Goal: Transaction & Acquisition: Purchase product/service

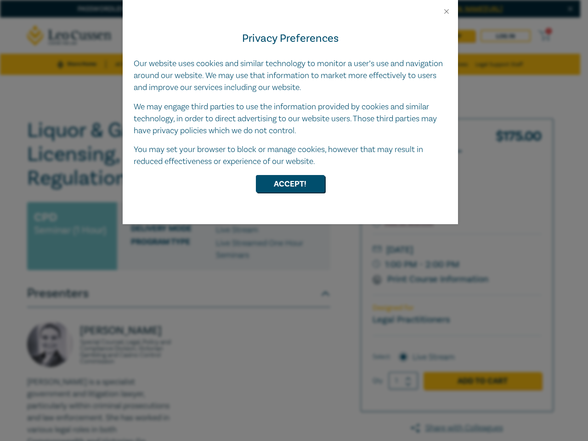
click at [294, 221] on div "Privacy Preferences Our website uses cookies and similar technology to monitor …" at bounding box center [290, 120] width 335 height 209
click at [447, 11] on button "Close" at bounding box center [446, 11] width 8 height 8
click at [294, 221] on div "Privacy Preferences Our website uses cookies and similar technology to monitor …" at bounding box center [290, 120] width 335 height 209
click at [447, 11] on button "Close" at bounding box center [446, 11] width 8 height 8
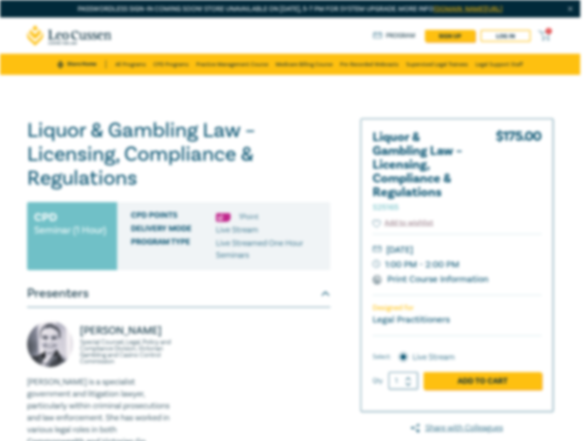
click at [290, 184] on h1 "Liquor & Gambling Law – Licensing, Compliance & Regulations S25165" at bounding box center [178, 155] width 303 height 72
